Goal: Complete application form: Complete application form

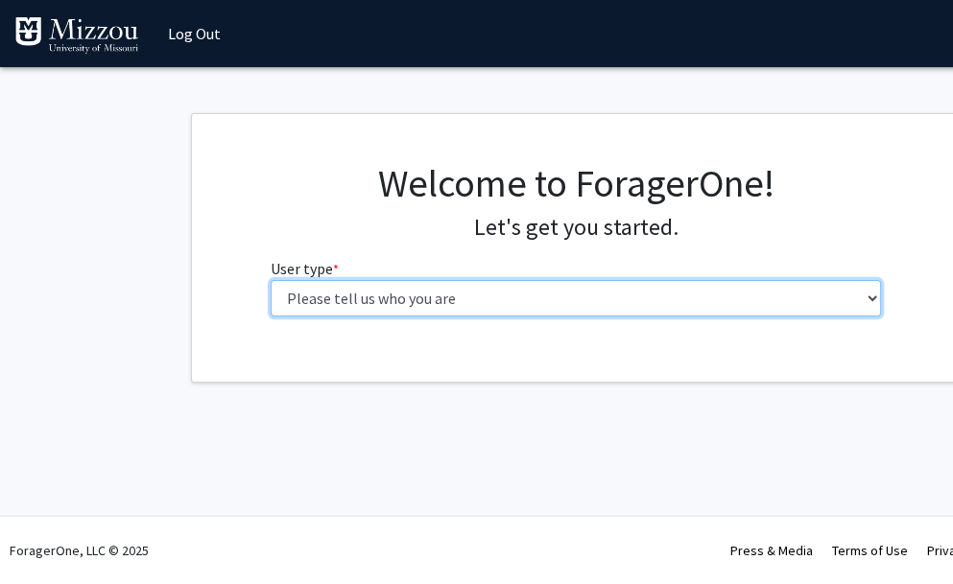
click at [413, 295] on select "Please tell us who you are Undergraduate Student Master's Student Doctoral Cand…" at bounding box center [576, 298] width 611 height 36
select select "5: faculty"
click at [271, 280] on select "Please tell us who you are Undergraduate Student Master's Student Doctoral Cand…" at bounding box center [576, 298] width 611 height 36
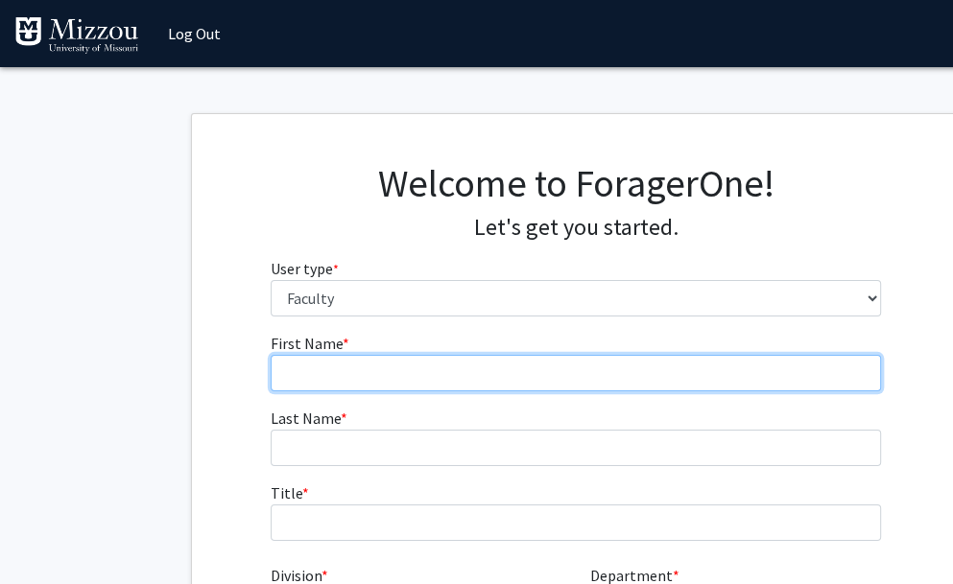
click at [331, 376] on input "First Name * required" at bounding box center [576, 373] width 611 height 36
type input "[PERSON_NAME]"
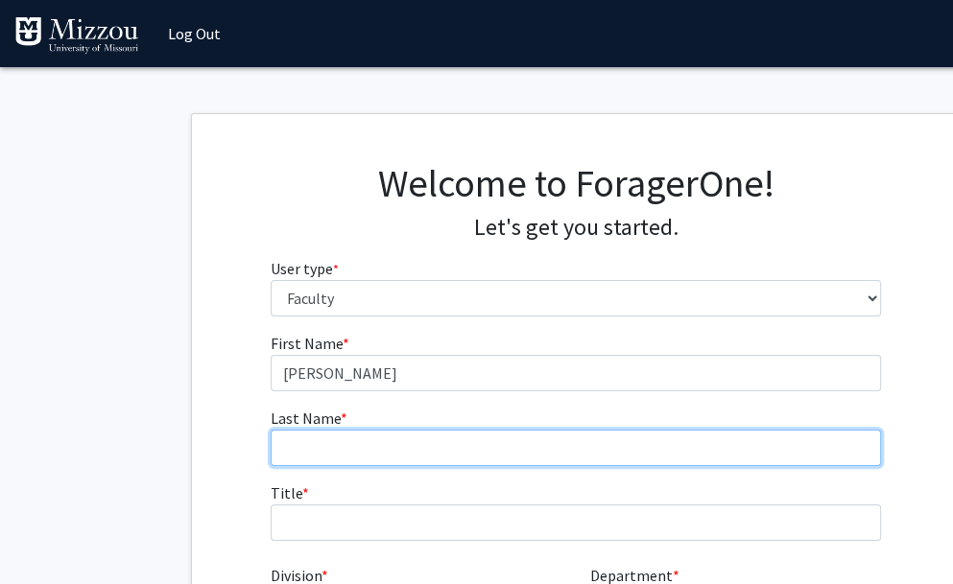
type input "[PERSON_NAME]"
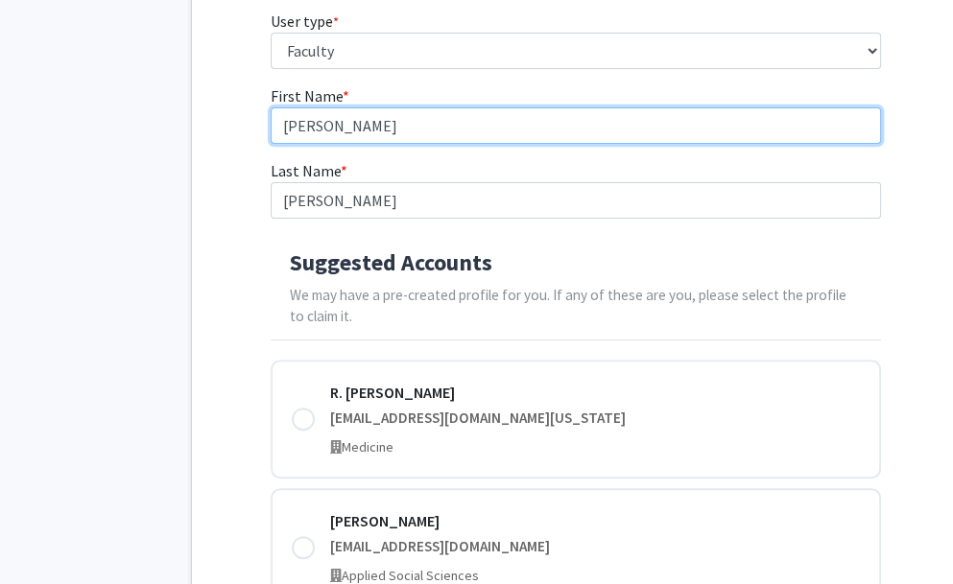
scroll to position [249, 0]
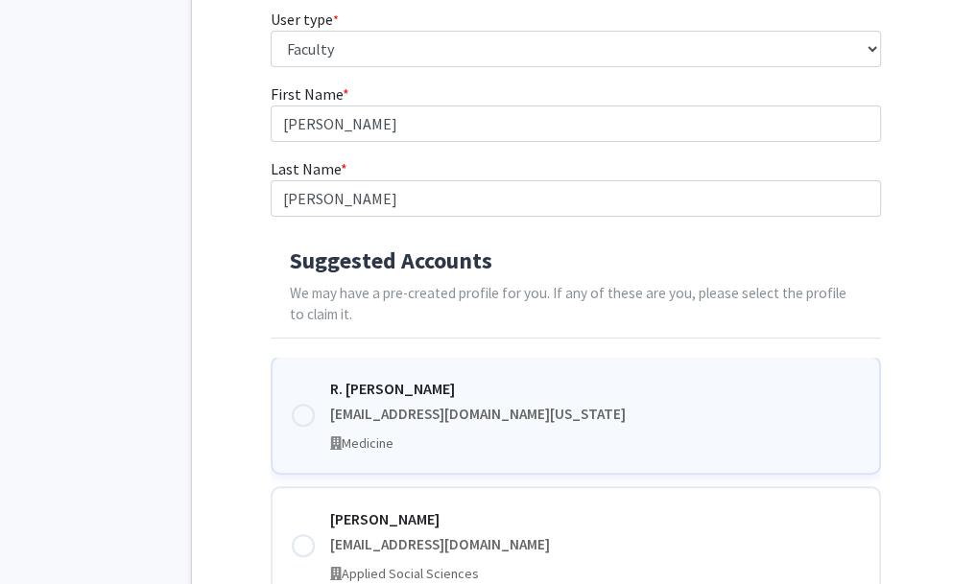
click at [297, 420] on div at bounding box center [303, 415] width 23 height 23
type input "[PERSON_NAME]"
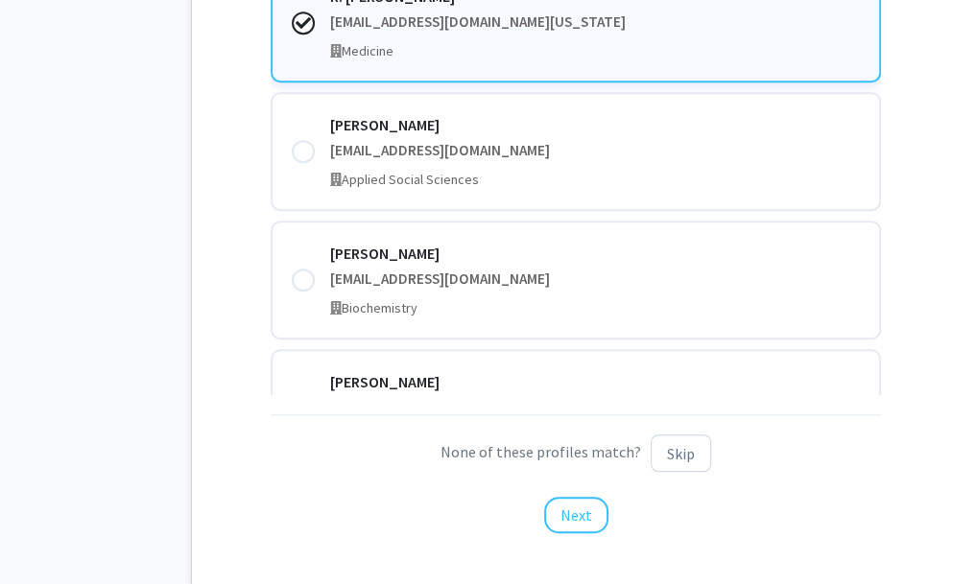
scroll to position [661, 0]
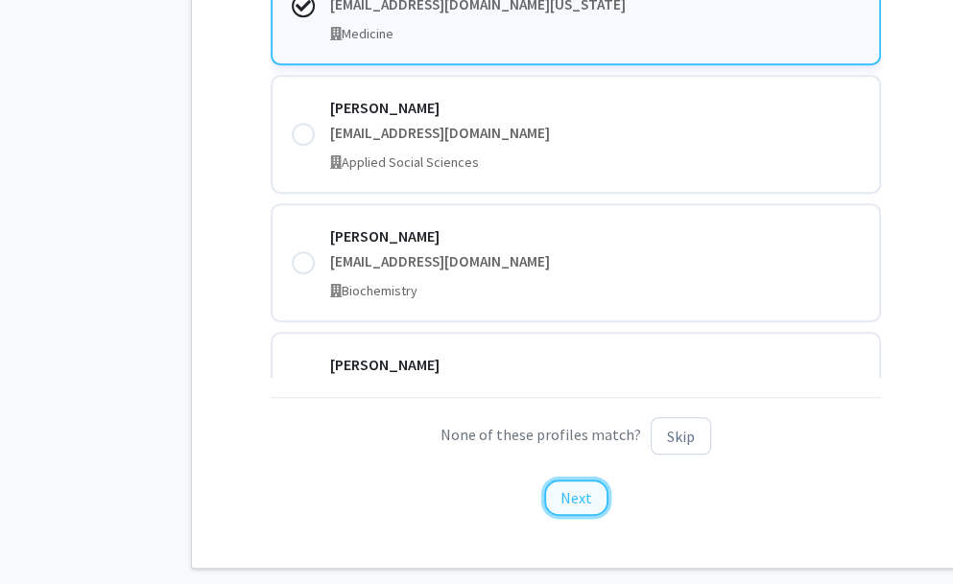
click at [592, 486] on button "Next" at bounding box center [576, 498] width 64 height 36
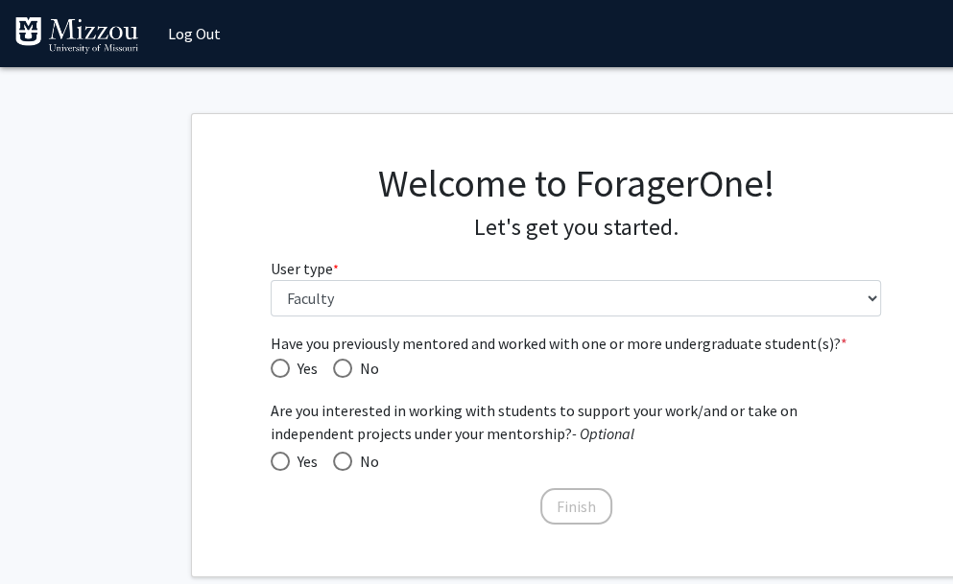
click at [277, 364] on span "Have you previously mentored and worked with one or more undergraduate student(…" at bounding box center [280, 368] width 19 height 19
click at [277, 364] on input "Yes" at bounding box center [280, 368] width 19 height 19
radio input "true"
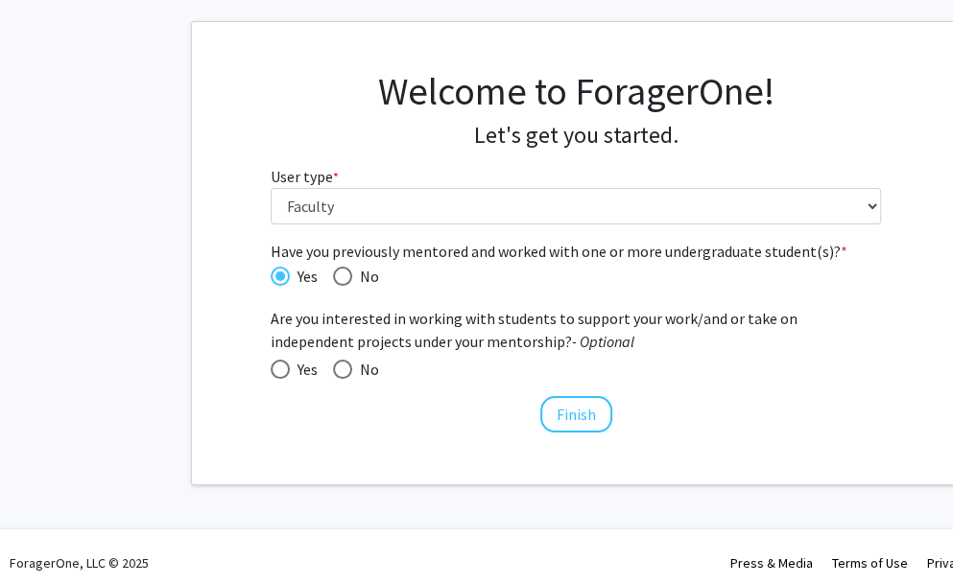
scroll to position [100, 0]
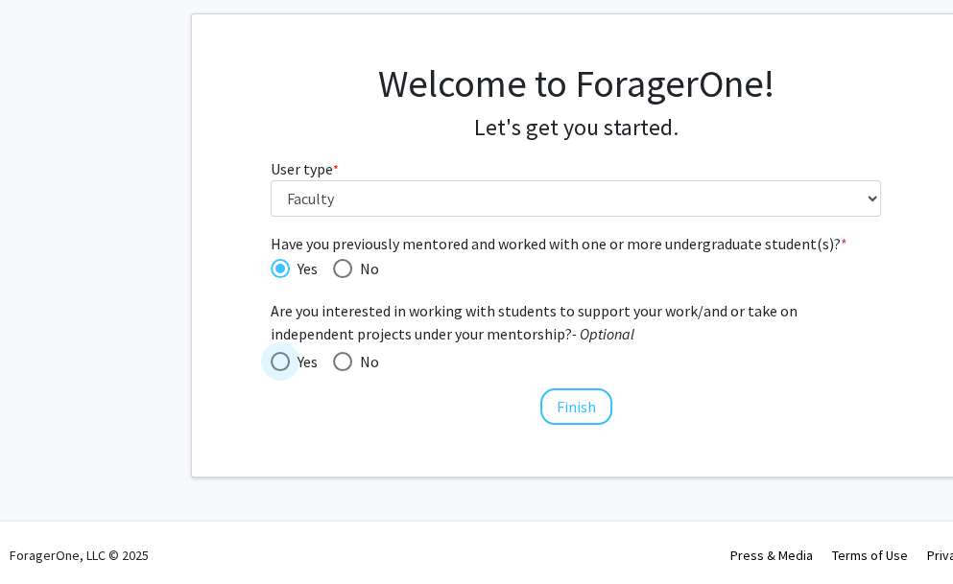
click at [282, 362] on span at bounding box center [280, 361] width 19 height 19
click at [282, 362] on input "Yes" at bounding box center [280, 361] width 19 height 19
radio input "true"
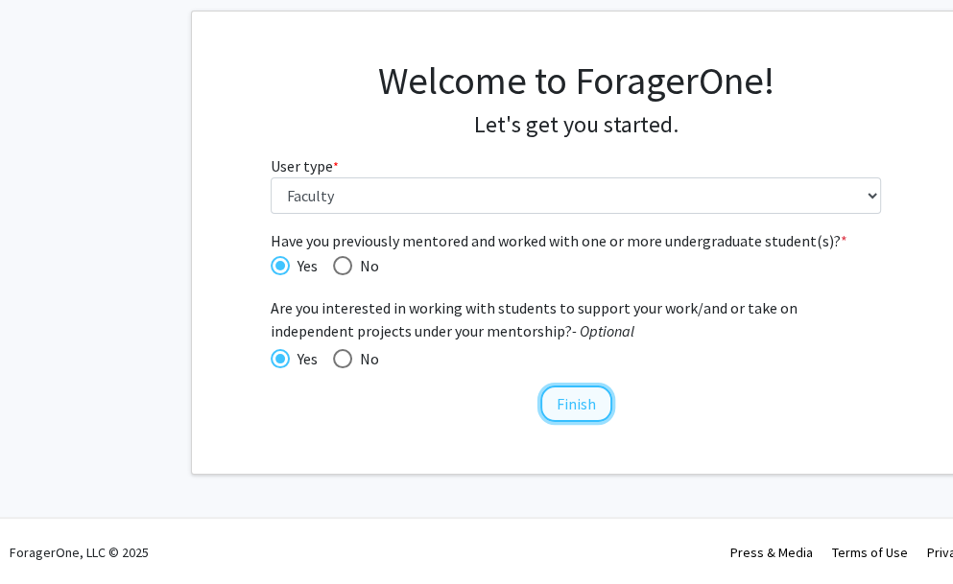
click at [583, 405] on button "Finish" at bounding box center [576, 404] width 72 height 36
